Goal: Task Accomplishment & Management: Use online tool/utility

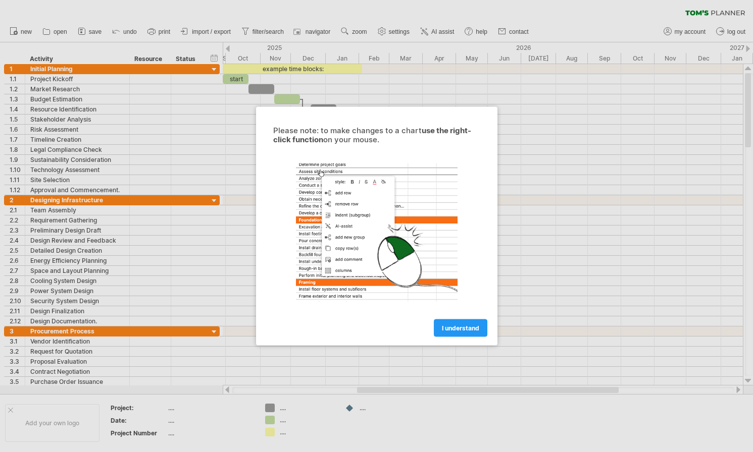
click at [444, 316] on div "I understand" at bounding box center [376, 324] width 227 height 26
click at [446, 321] on link "I understand" at bounding box center [461, 329] width 54 height 18
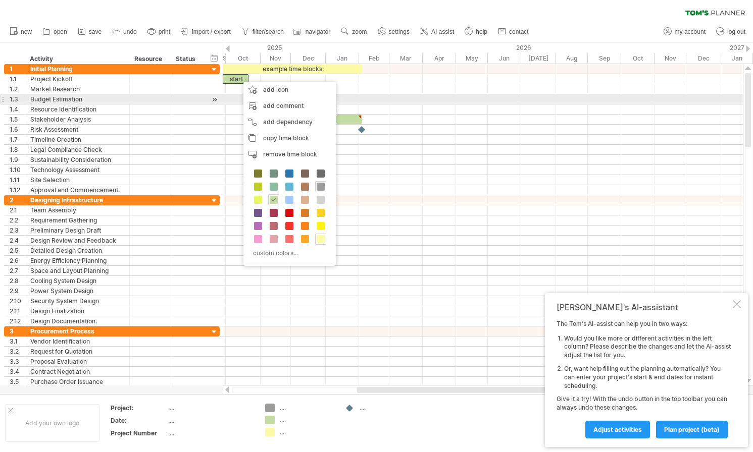
click at [227, 95] on div at bounding box center [483, 99] width 520 height 10
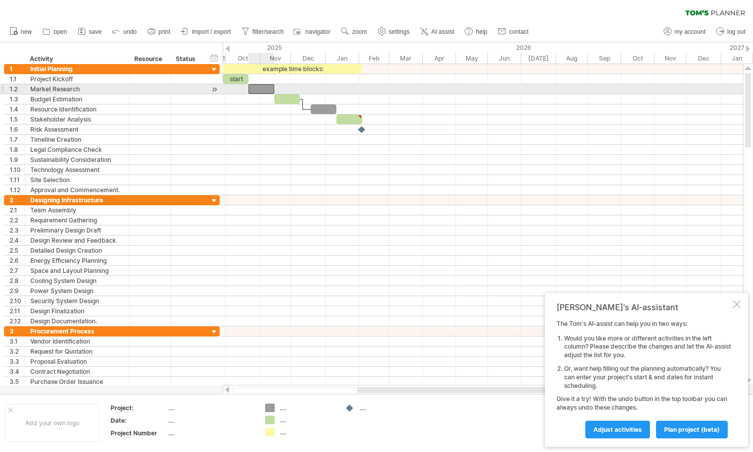
click at [260, 91] on div at bounding box center [261, 89] width 26 height 10
click at [240, 90] on div at bounding box center [483, 89] width 520 height 10
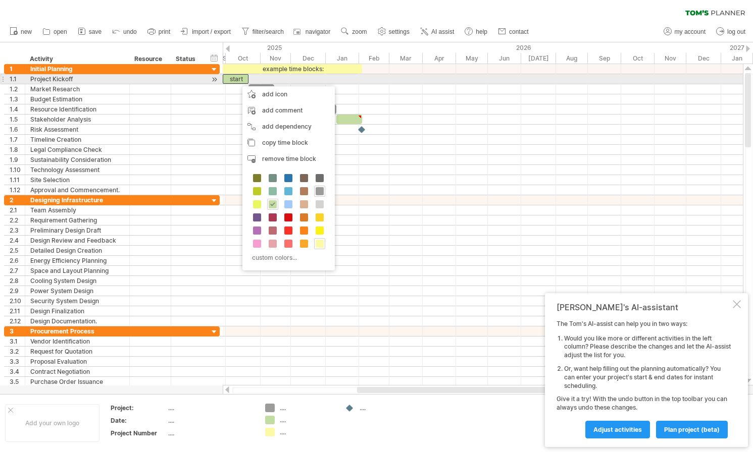
click at [237, 81] on div "start" at bounding box center [236, 79] width 26 height 10
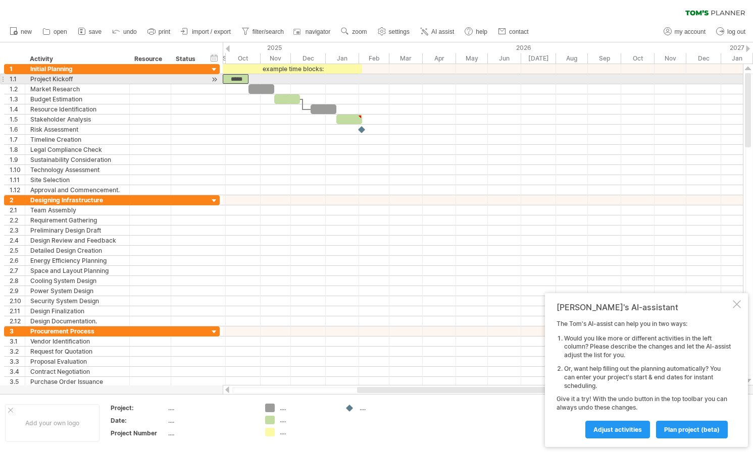
click at [237, 81] on div "*****" at bounding box center [236, 79] width 26 height 10
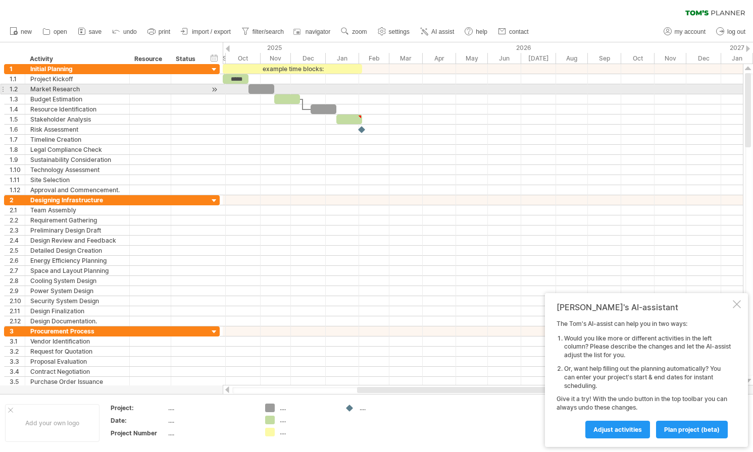
click at [237, 86] on div at bounding box center [483, 89] width 520 height 10
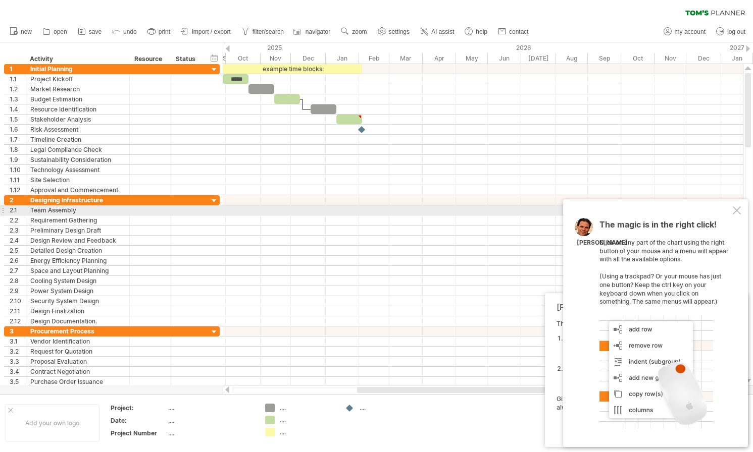
click at [734, 213] on div at bounding box center [737, 211] width 8 height 8
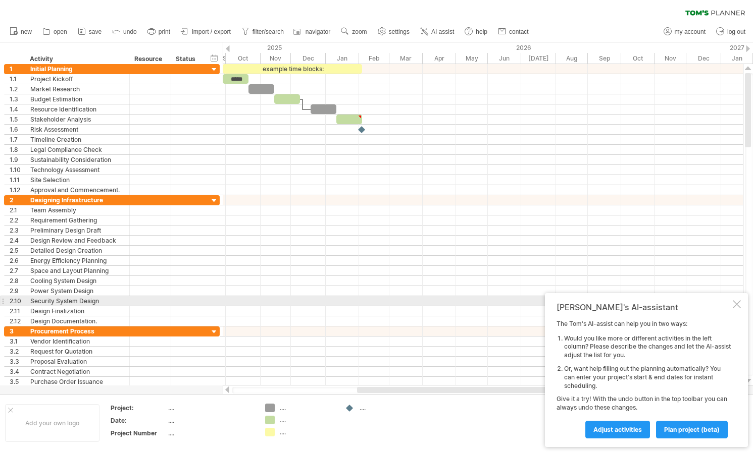
click at [740, 308] on div at bounding box center [737, 304] width 8 height 8
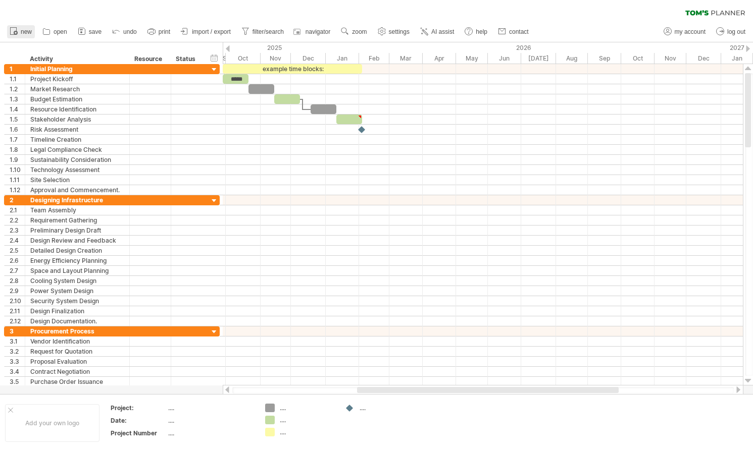
click at [28, 30] on span "new" at bounding box center [26, 31] width 11 height 7
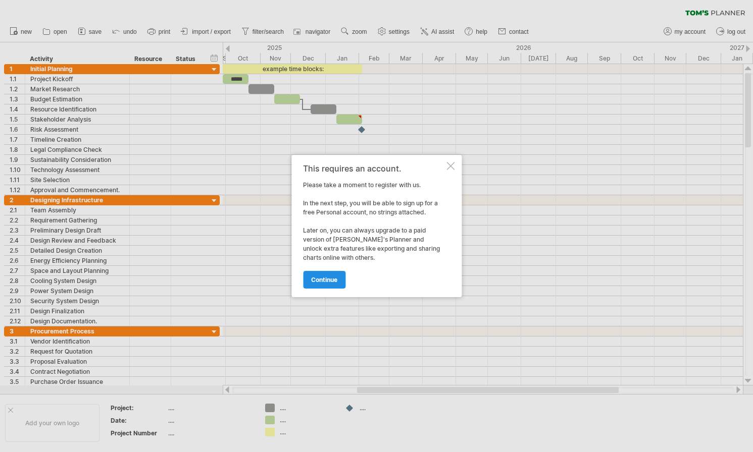
click at [344, 284] on link "continue" at bounding box center [324, 280] width 42 height 18
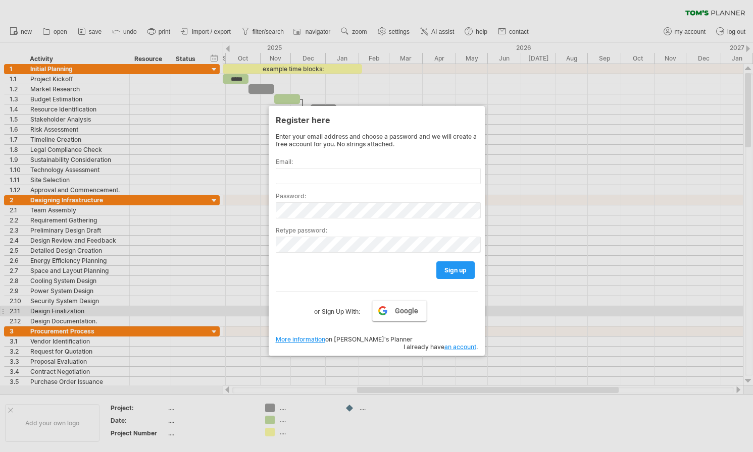
click at [401, 310] on span "Google" at bounding box center [406, 311] width 23 height 8
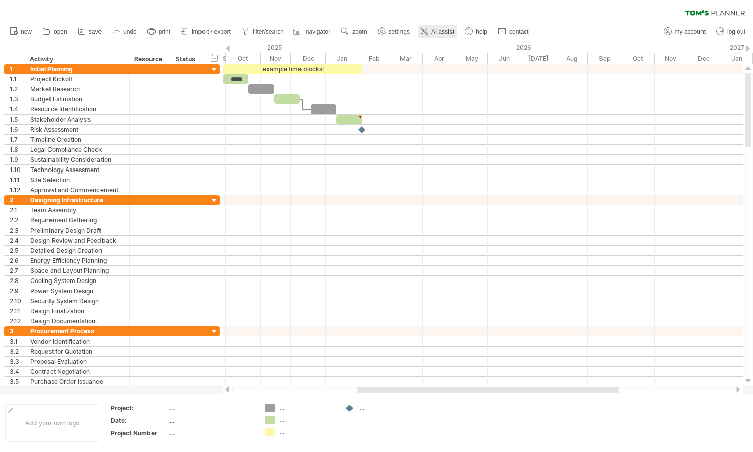
click at [438, 34] on span "AI assist" at bounding box center [442, 31] width 23 height 7
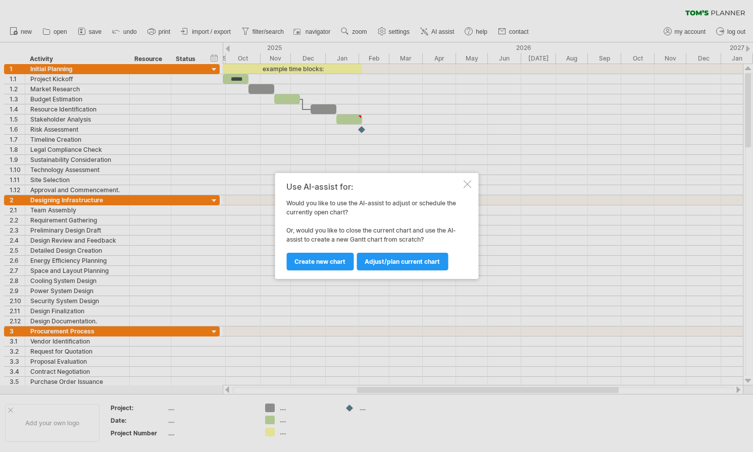
click at [466, 185] on div at bounding box center [467, 184] width 8 height 8
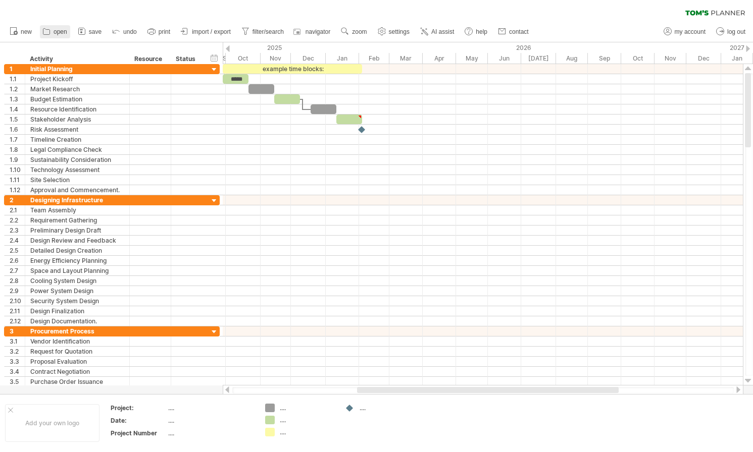
click at [61, 33] on span "open" at bounding box center [61, 31] width 14 height 7
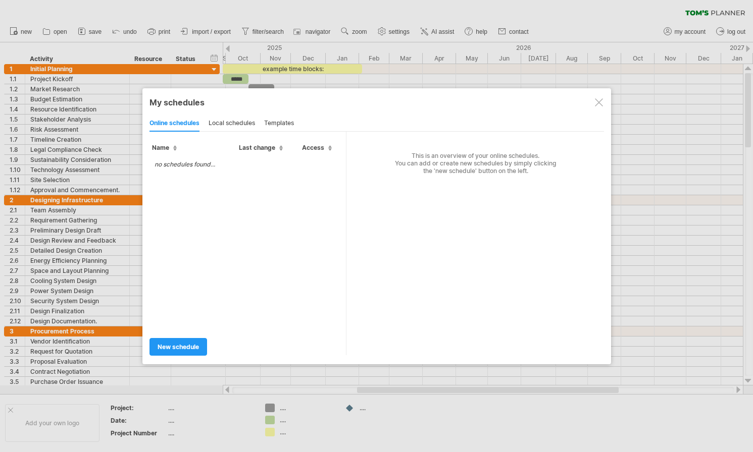
click at [595, 104] on div at bounding box center [599, 102] width 8 height 8
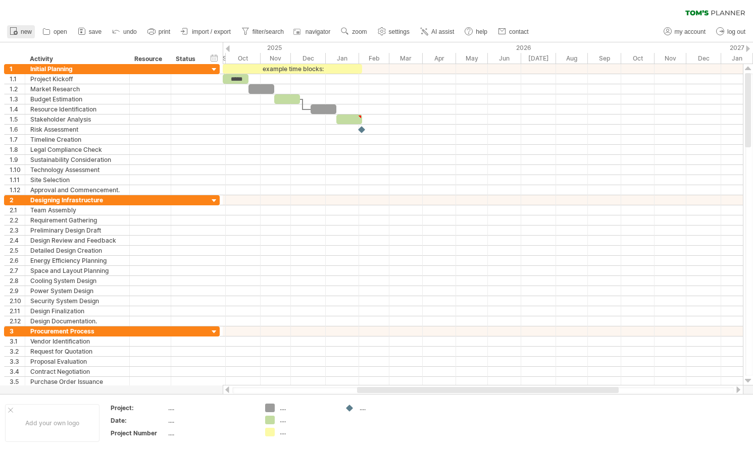
click at [21, 32] on span "new" at bounding box center [26, 31] width 11 height 7
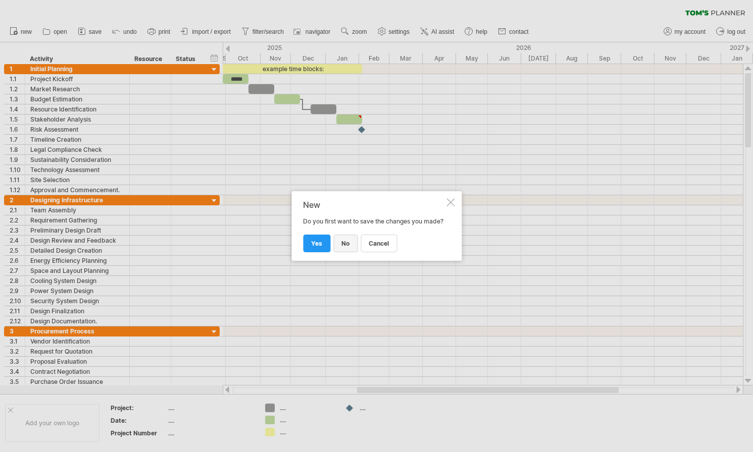
drag, startPoint x: 313, startPoint y: 242, endPoint x: 349, endPoint y: 238, distance: 36.6
click at [349, 238] on div "cancel no yes" at bounding box center [373, 239] width 141 height 26
click at [349, 238] on link "no" at bounding box center [345, 244] width 24 height 18
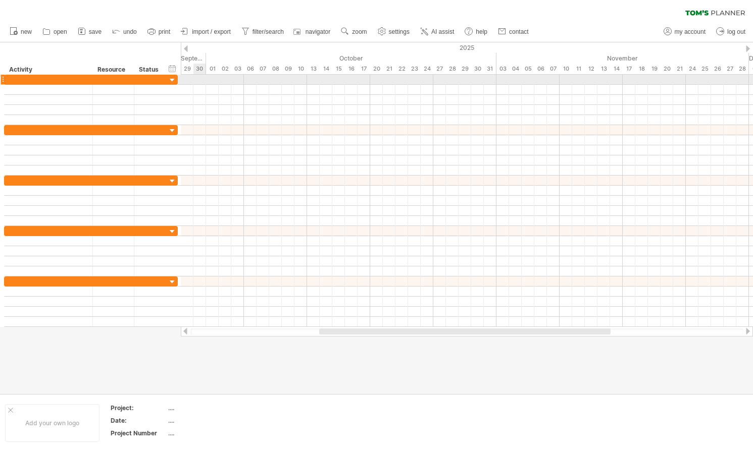
click at [203, 76] on div at bounding box center [467, 80] width 572 height 10
click at [210, 85] on div at bounding box center [467, 90] width 572 height 10
click at [215, 78] on div at bounding box center [467, 80] width 572 height 10
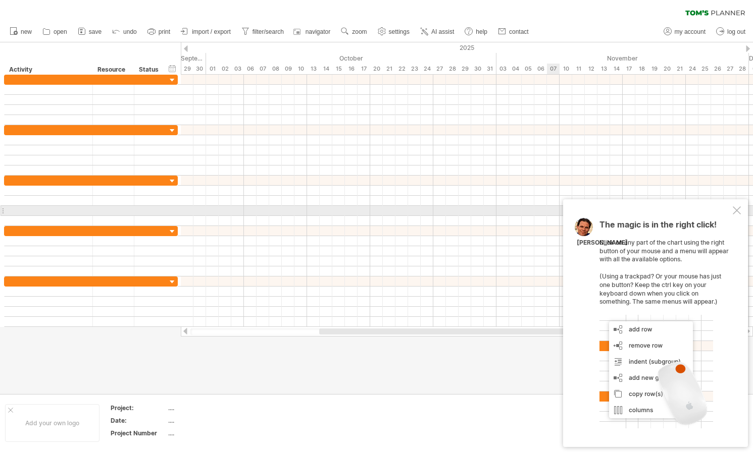
click at [734, 212] on div at bounding box center [737, 211] width 8 height 8
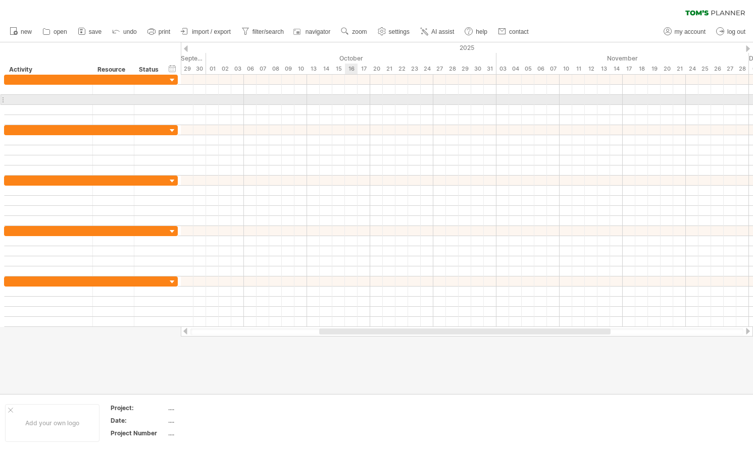
click at [351, 99] on div at bounding box center [467, 100] width 572 height 10
